Goal: Transaction & Acquisition: Purchase product/service

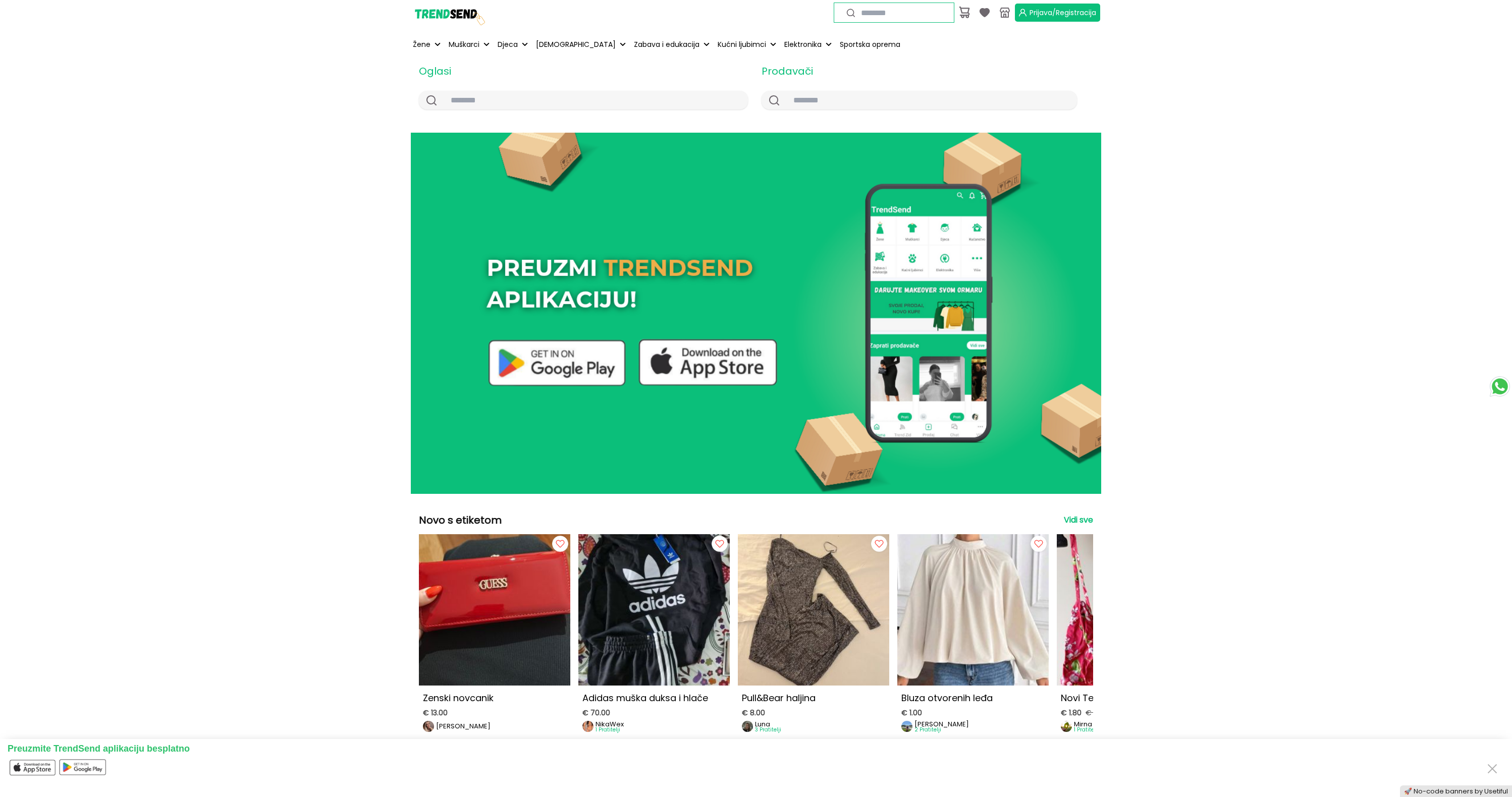
drag, startPoint x: 1487, startPoint y: 764, endPoint x: 1306, endPoint y: 624, distance: 228.8
click at [1487, 762] on button "Close" at bounding box center [1492, 768] width 16 height 19
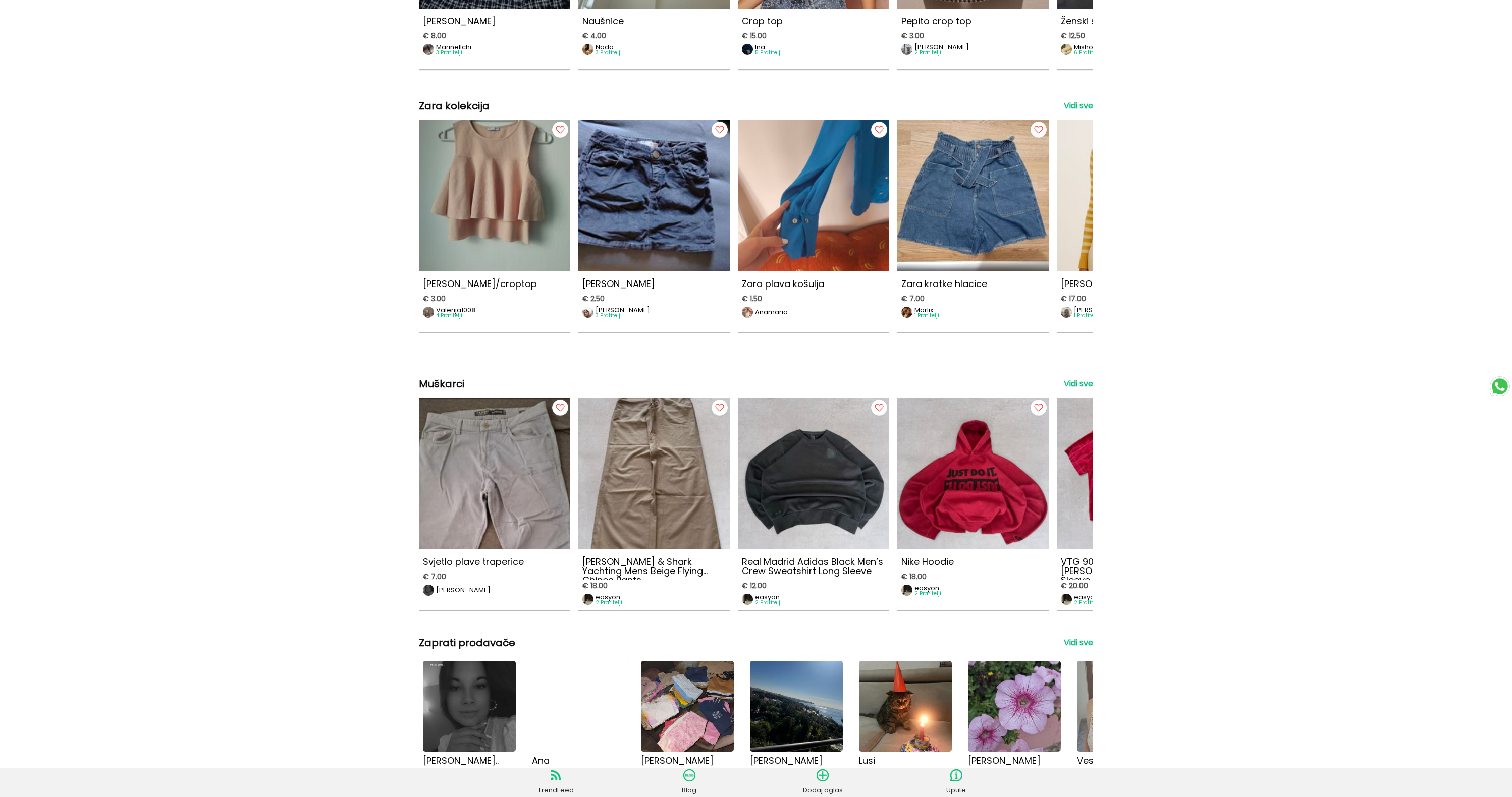
scroll to position [1962, 0]
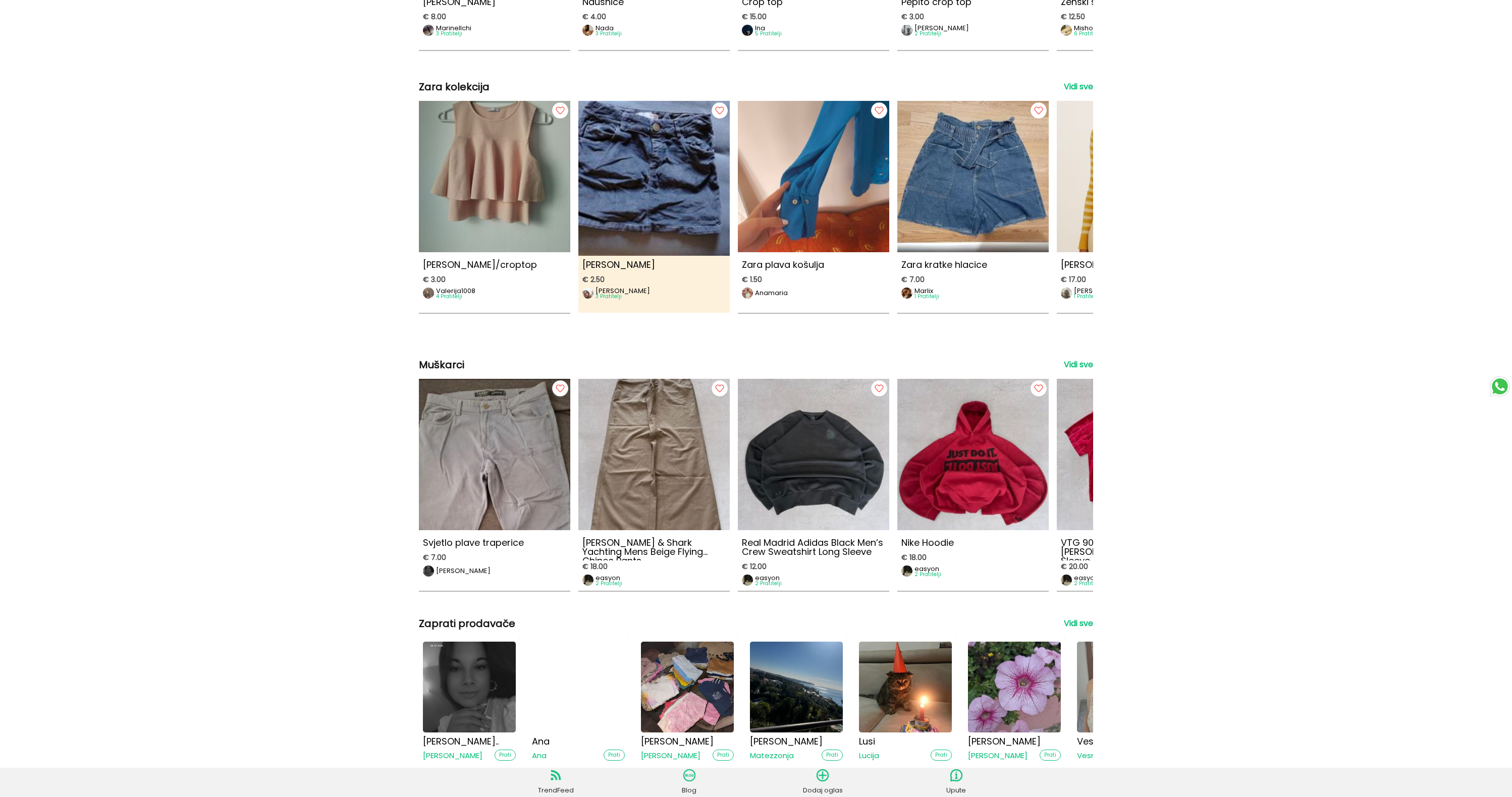
click at [658, 192] on img at bounding box center [654, 173] width 167 height 167
click at [658, 190] on img at bounding box center [654, 173] width 167 height 167
